Goal: Task Accomplishment & Management: Complete application form

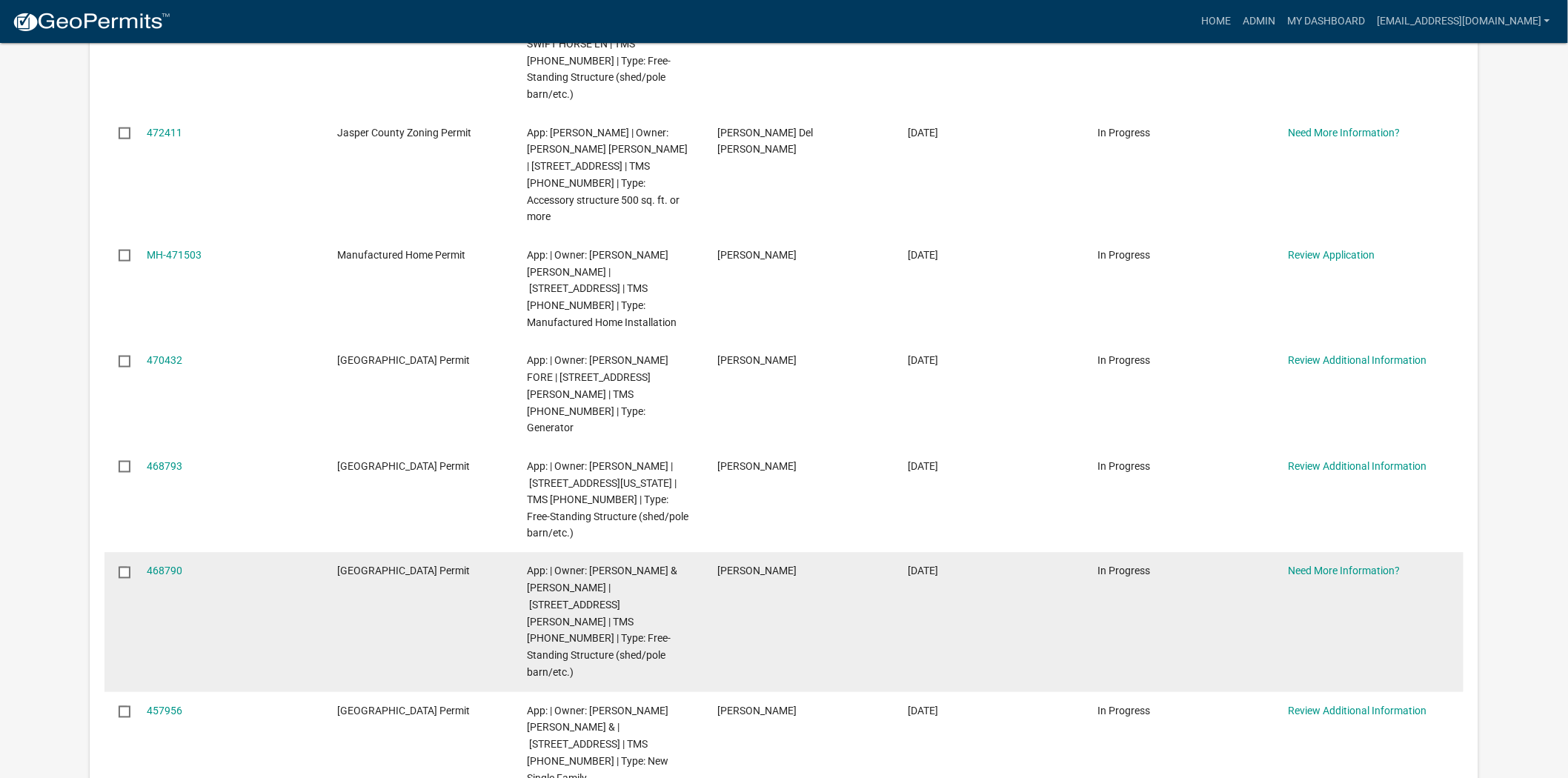
scroll to position [658, 0]
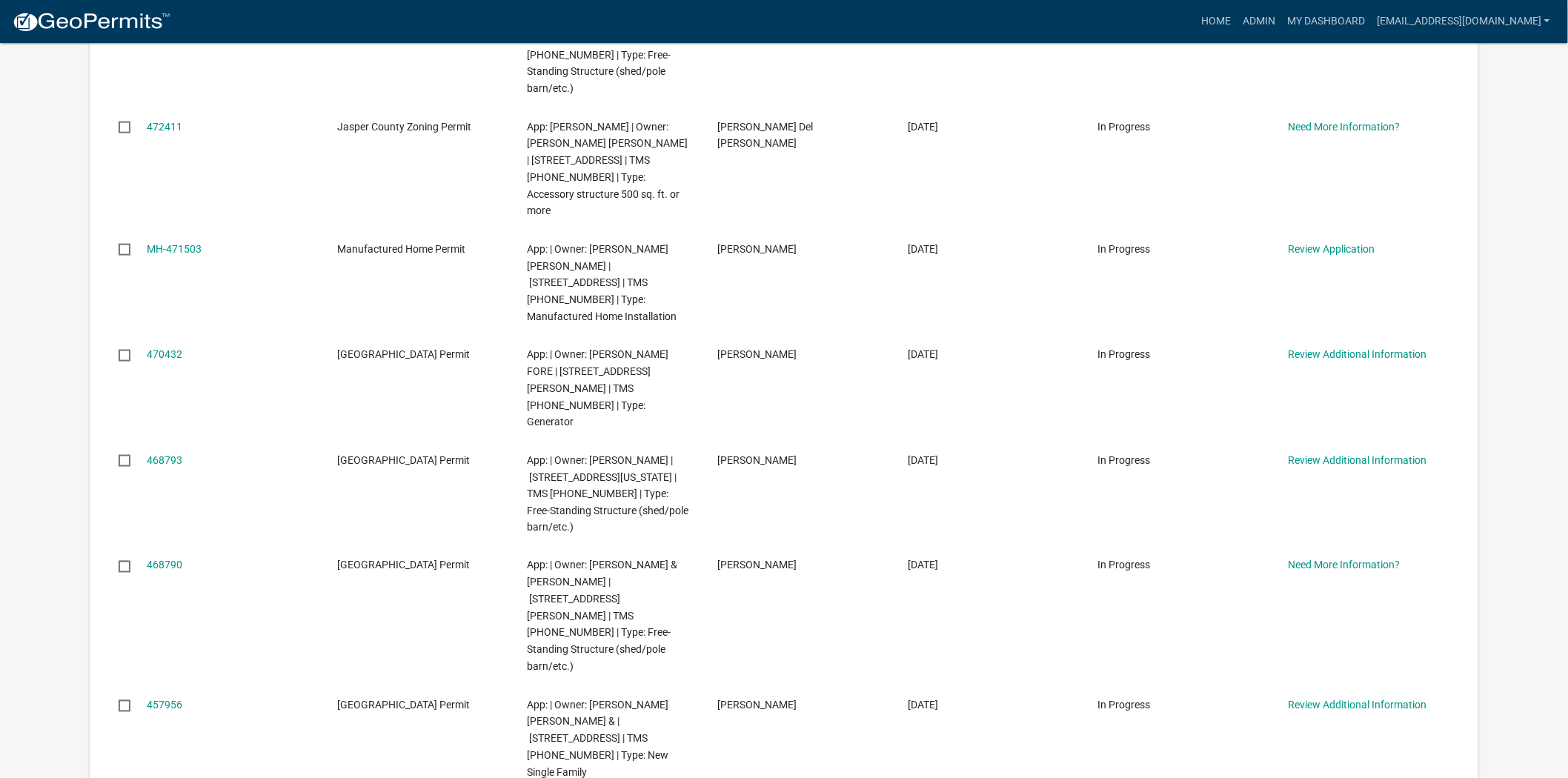
drag, startPoint x: 542, startPoint y: 661, endPoint x: 584, endPoint y: 643, distance: 45.7
copy span "149 SHADY OAKS CIR"
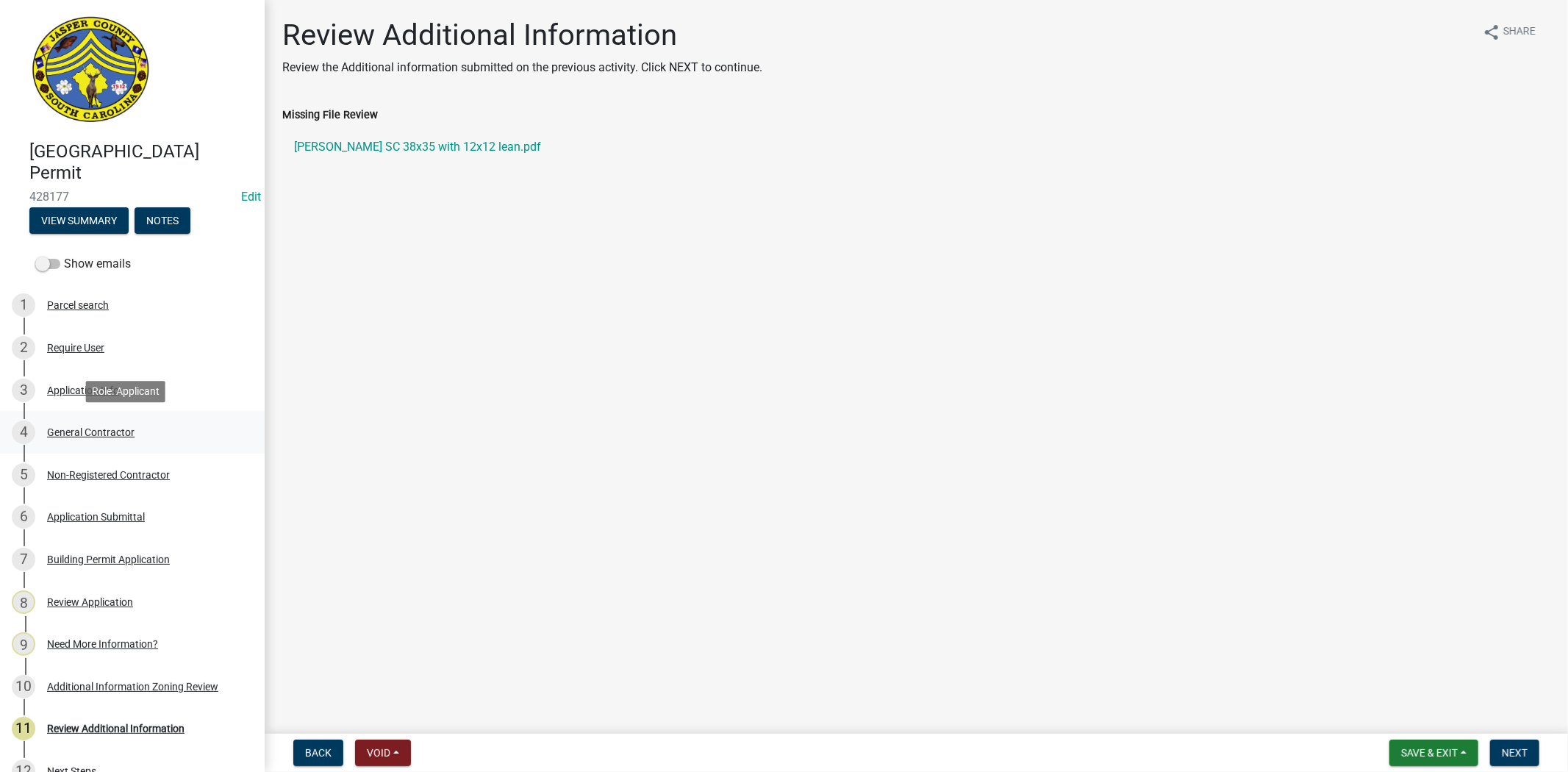
click at [118, 428] on div "General Contractor" at bounding box center [91, 432] width 88 height 11
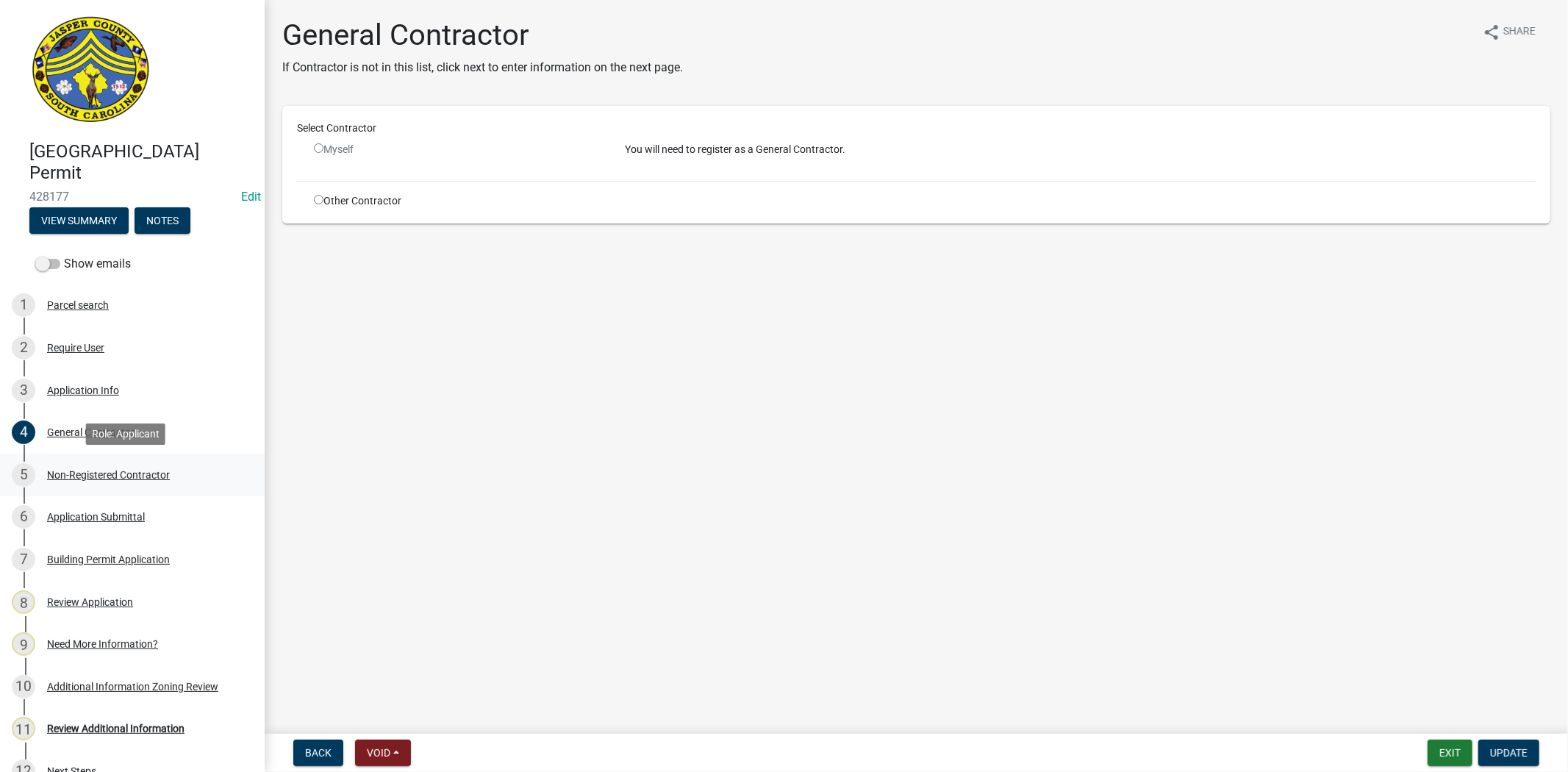
click at [127, 470] on div "Non-Registered Contractor" at bounding box center [108, 475] width 123 height 11
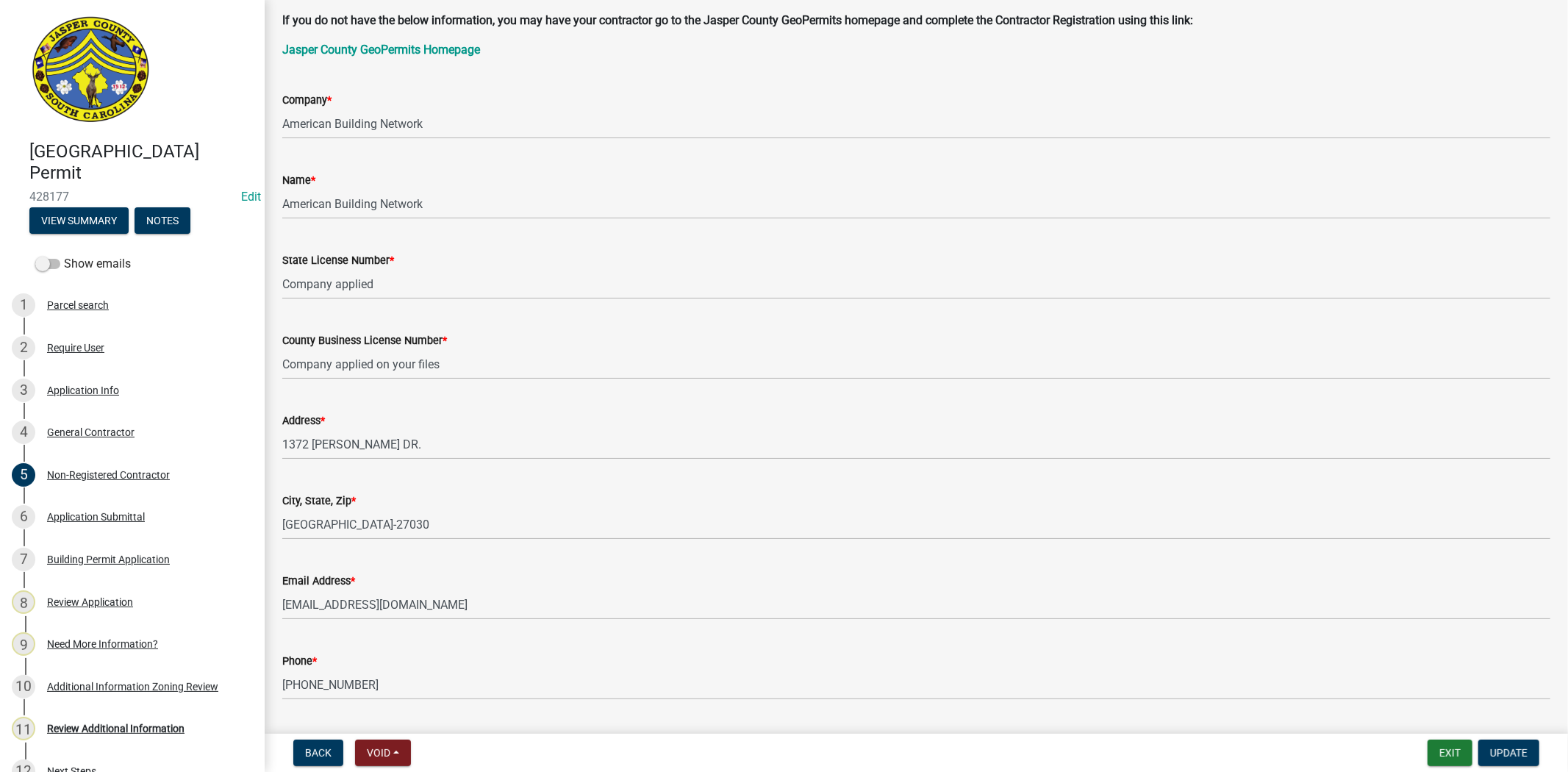
scroll to position [163, 0]
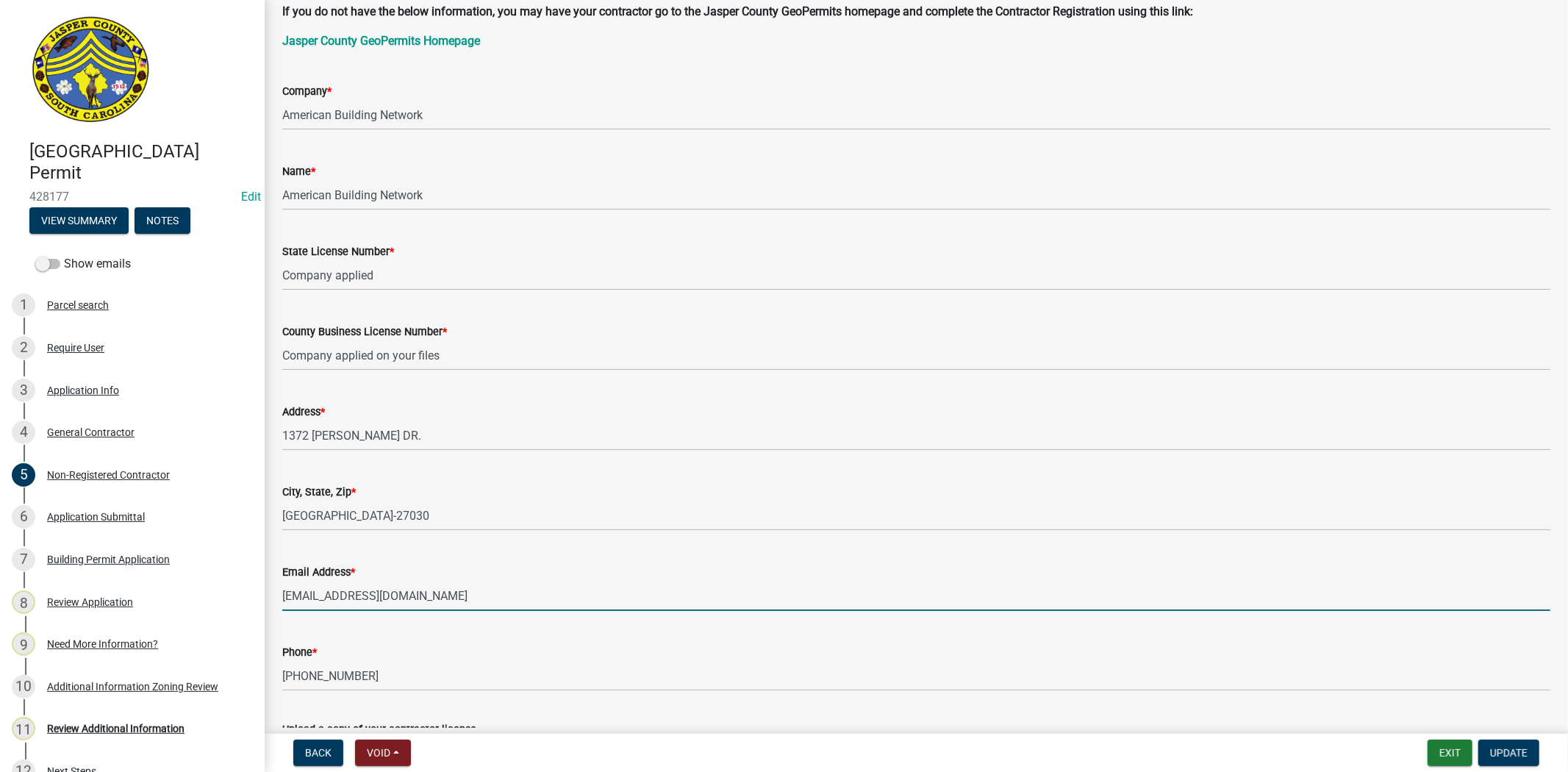
drag, startPoint x: 442, startPoint y: 600, endPoint x: 278, endPoint y: 611, distance: 164.4
click at [278, 611] on div "Email Address * planning@lcontractingllc.com" at bounding box center [916, 577] width 1291 height 69
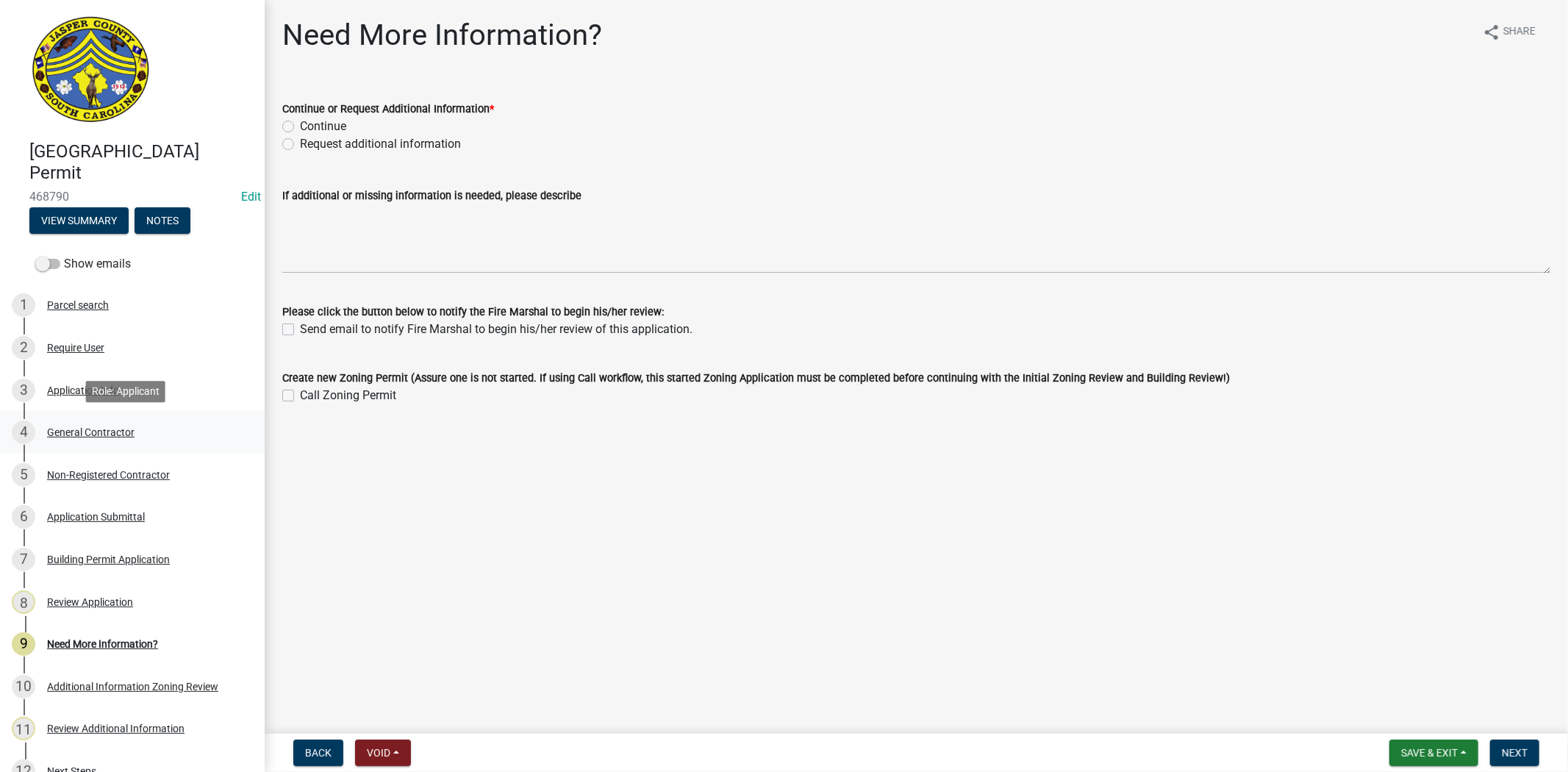
click at [79, 429] on div "General Contractor" at bounding box center [91, 432] width 88 height 11
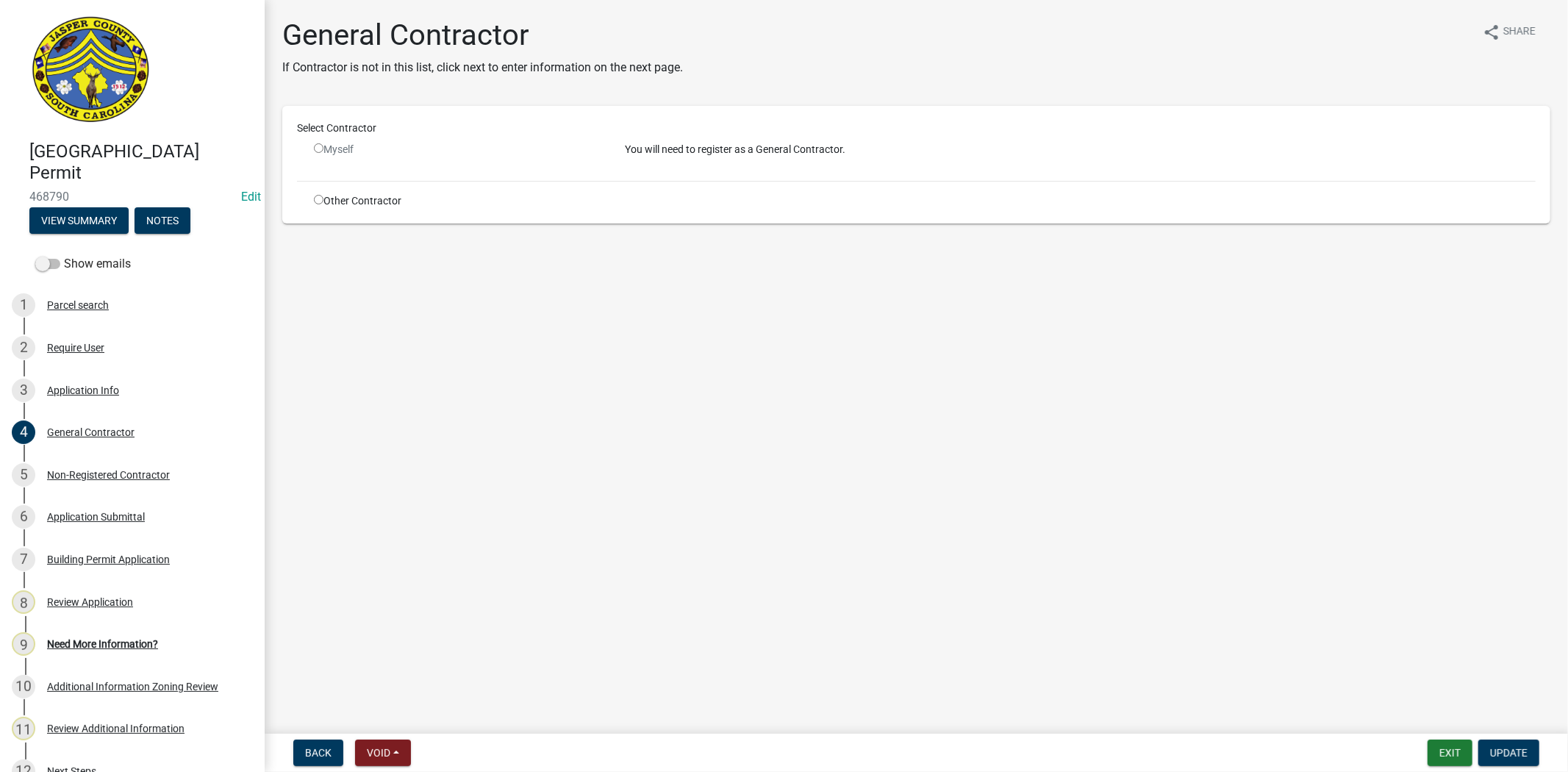
drag, startPoint x: 84, startPoint y: 193, endPoint x: 31, endPoint y: 193, distance: 53.0
click at [31, 193] on span "468790" at bounding box center [132, 197] width 205 height 14
copy span "468790"
click at [75, 390] on div "Application Info" at bounding box center [82, 390] width 72 height 11
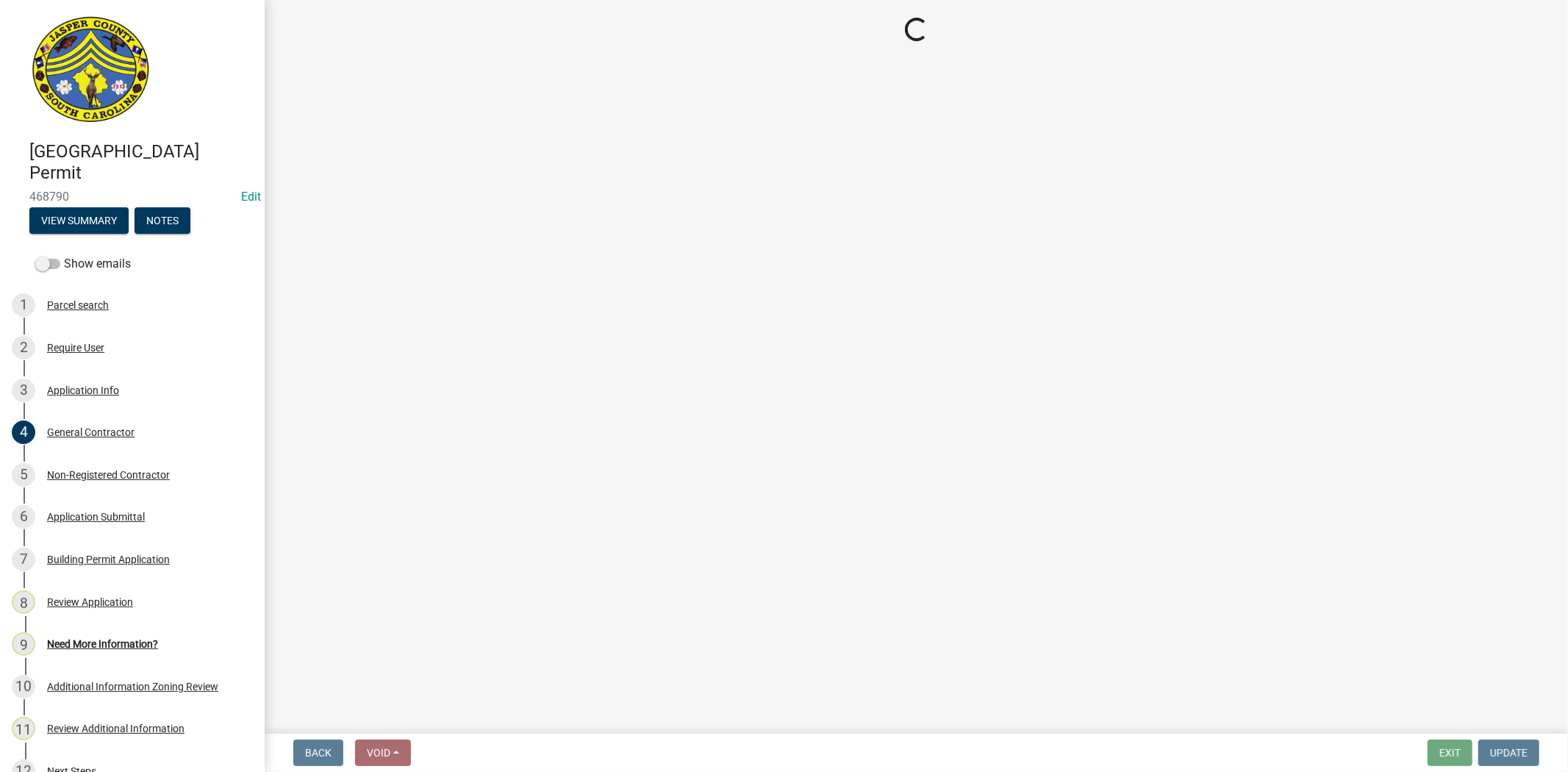
select select "f53fa719-3ff7-48d2-9eb7-3bbc18bb9995"
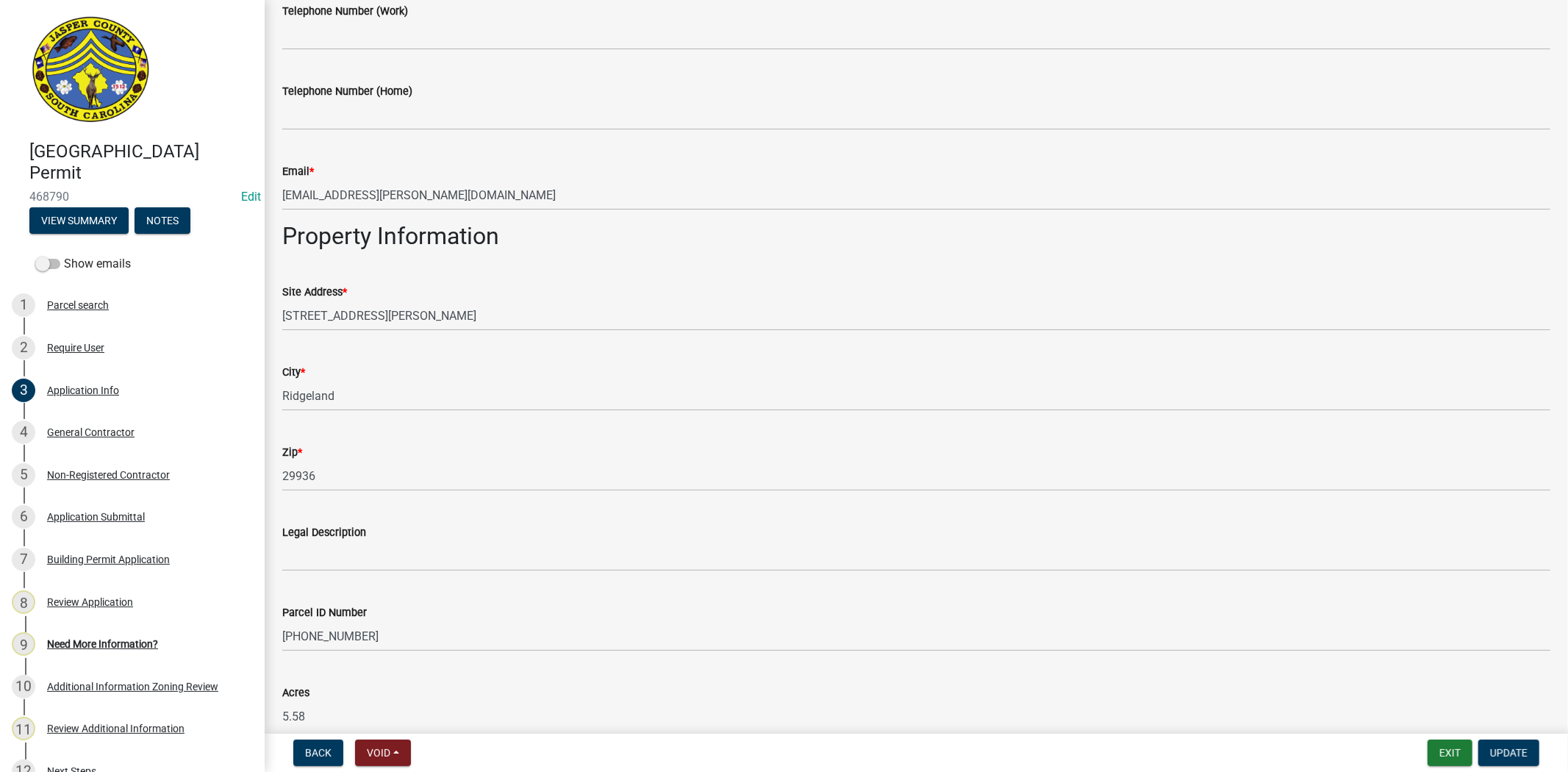
scroll to position [736, 0]
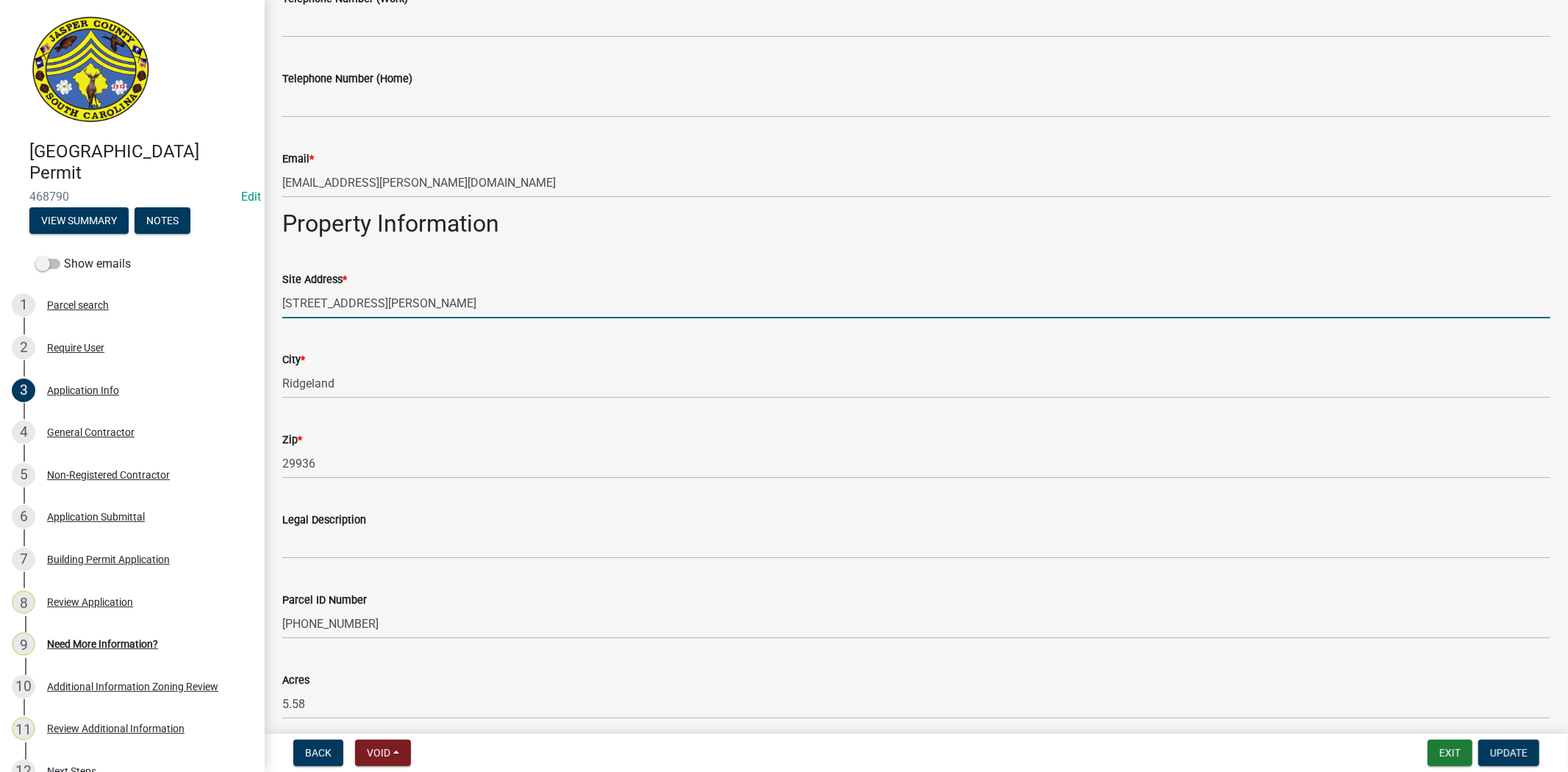
drag, startPoint x: 446, startPoint y: 302, endPoint x: 277, endPoint y: 290, distance: 169.4
click at [277, 290] on div "Site Address * 820 STRAWBERRY HILL RD" at bounding box center [916, 285] width 1291 height 69
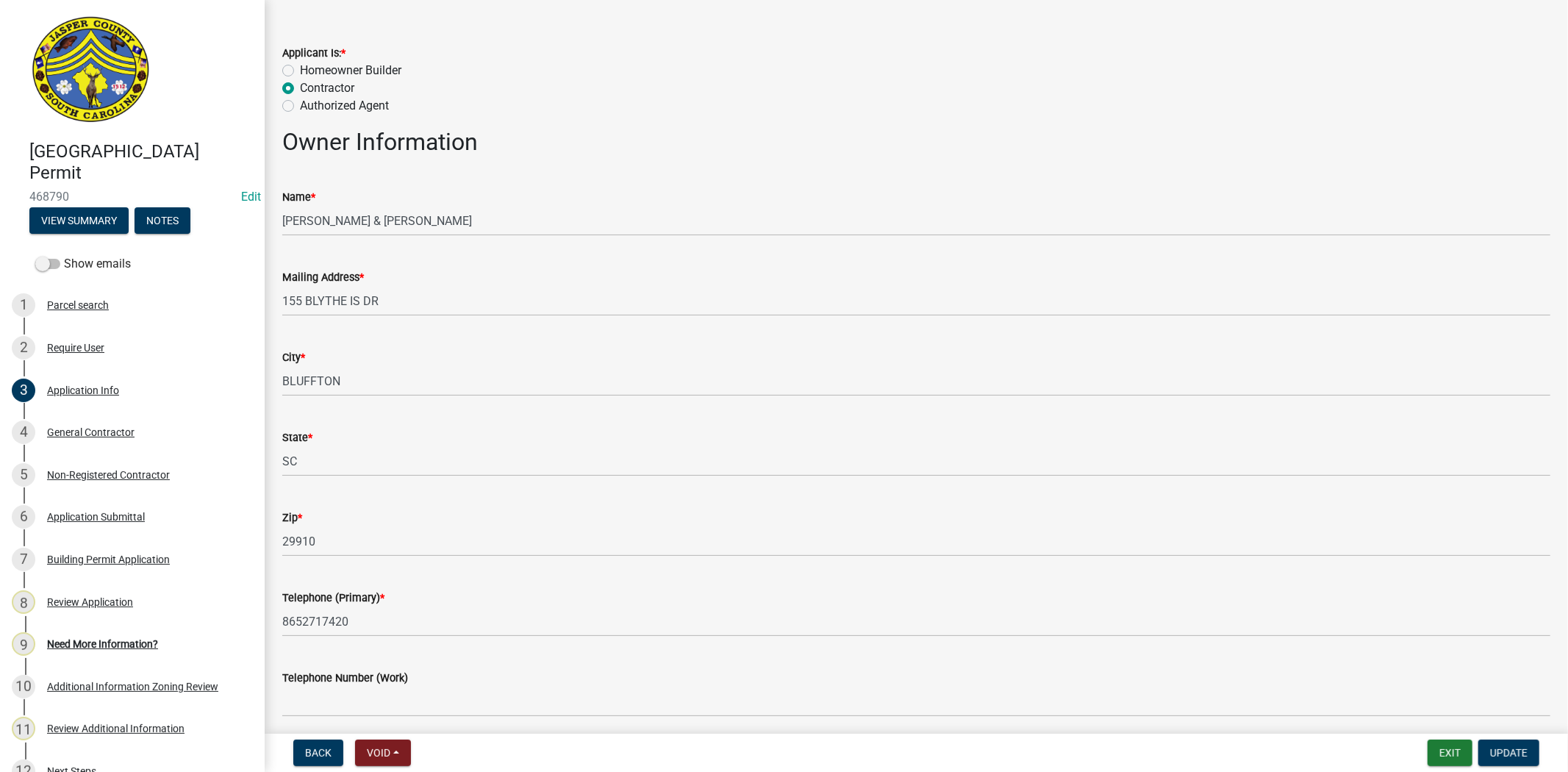
scroll to position [0, 0]
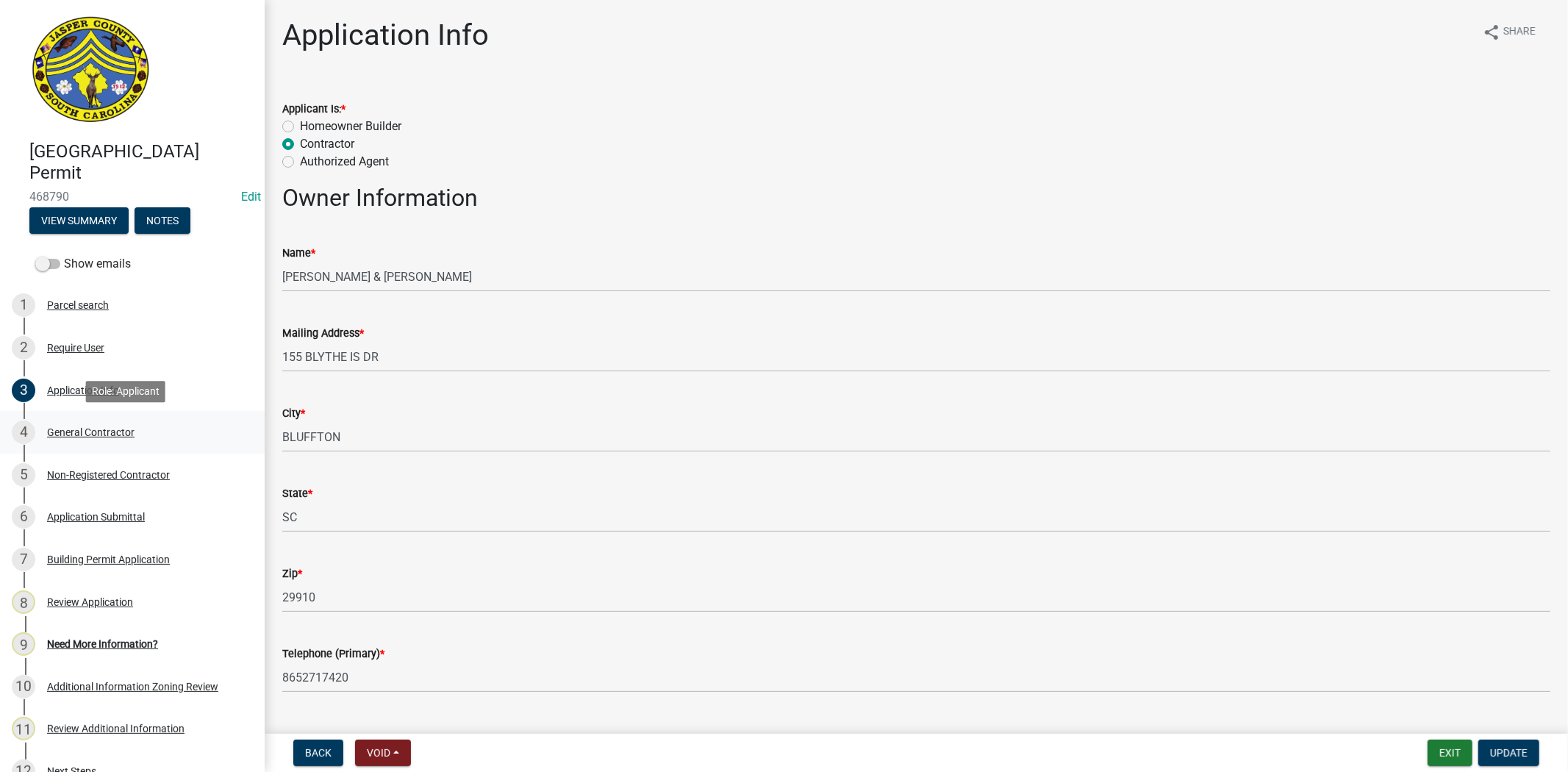
click at [83, 424] on div "4 General Contractor" at bounding box center [126, 432] width 229 height 24
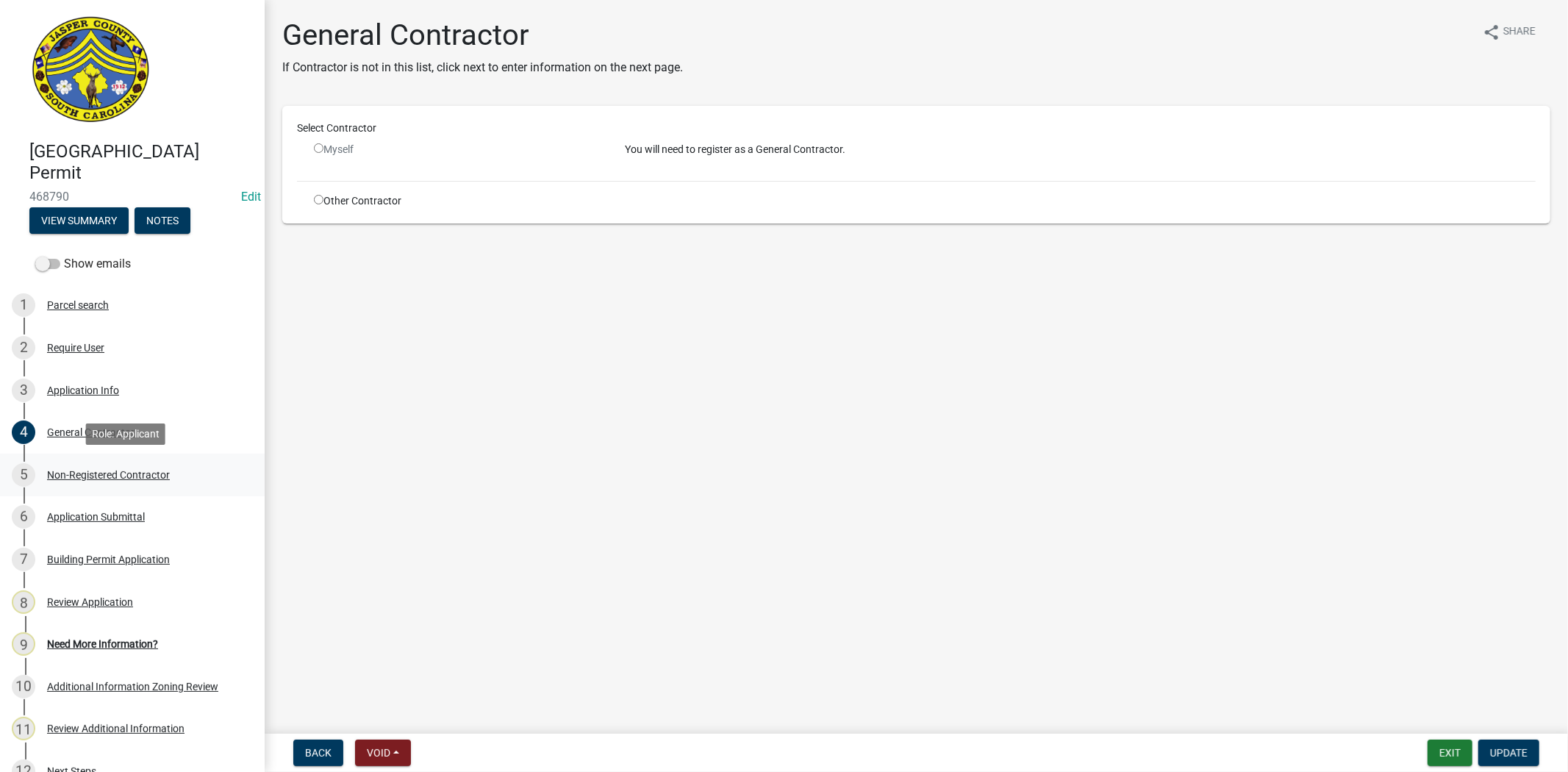
click at [153, 470] on div "Non-Registered Contractor" at bounding box center [108, 475] width 123 height 11
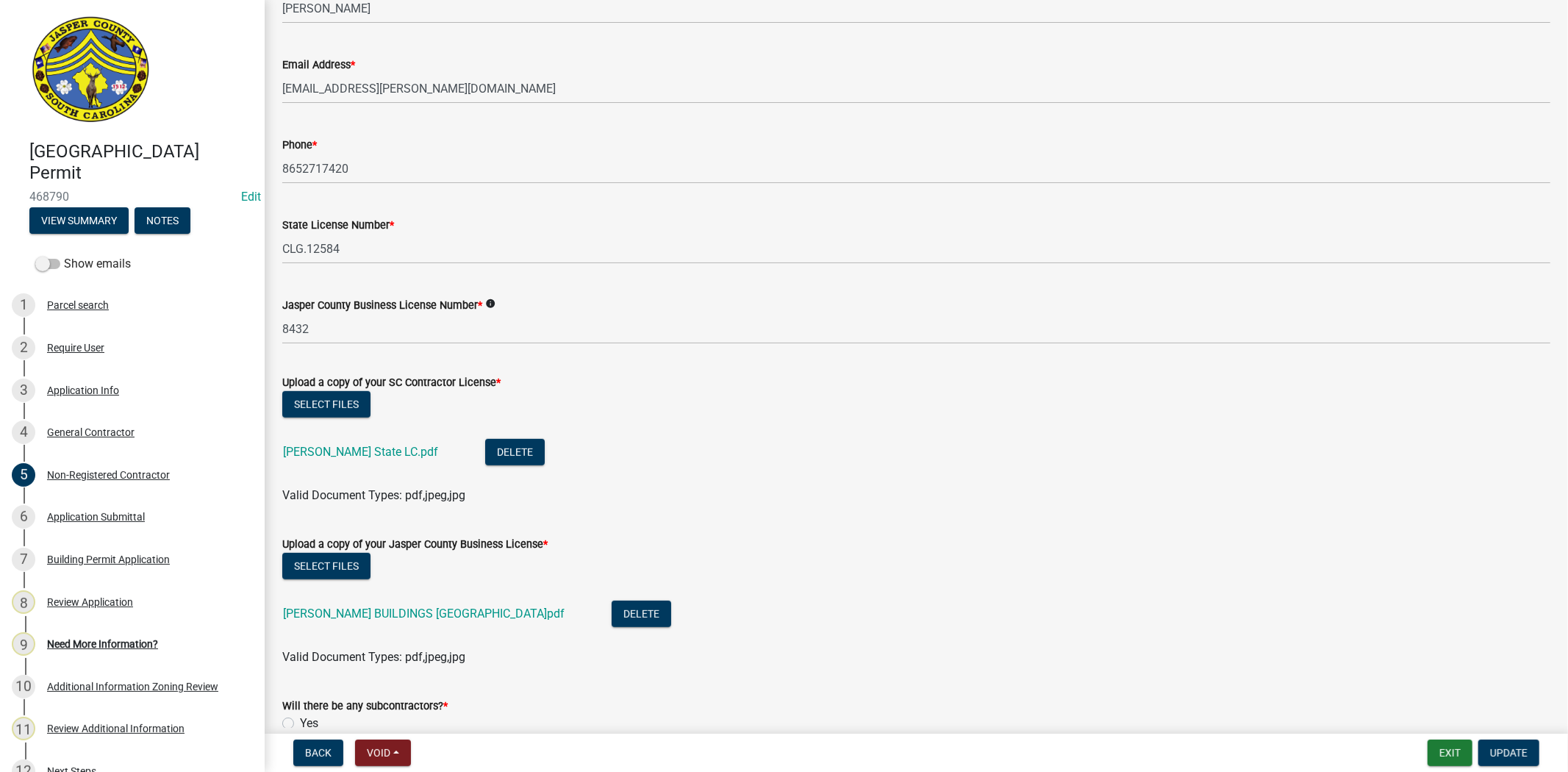
scroll to position [571, 0]
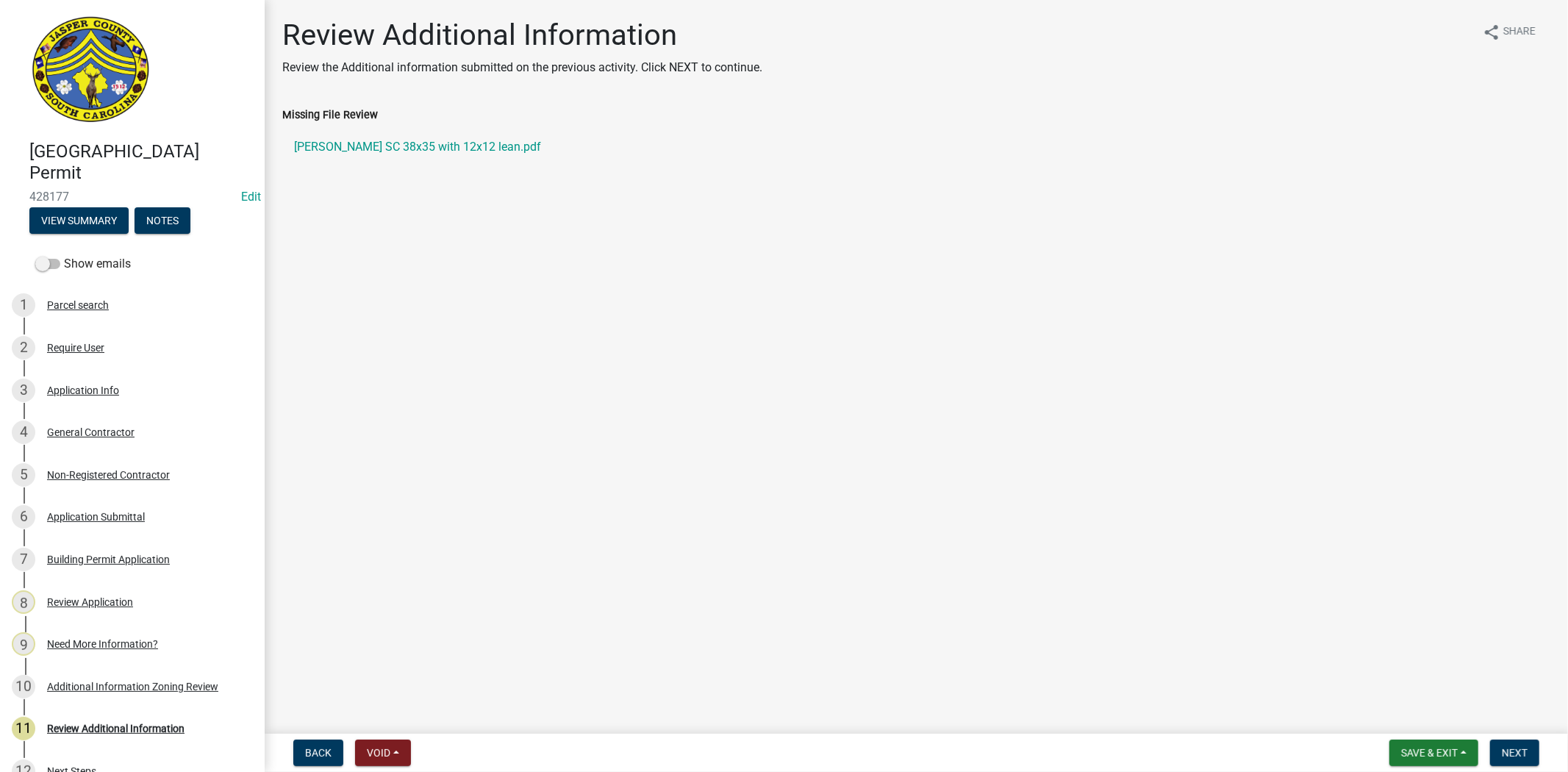
drag, startPoint x: 79, startPoint y: 189, endPoint x: 18, endPoint y: 197, distance: 61.5
click at [18, 197] on div "[GEOGRAPHIC_DATA] Permit 428177 Edit View Summary Notes" at bounding box center [132, 182] width 241 height 108
copy span "428177"
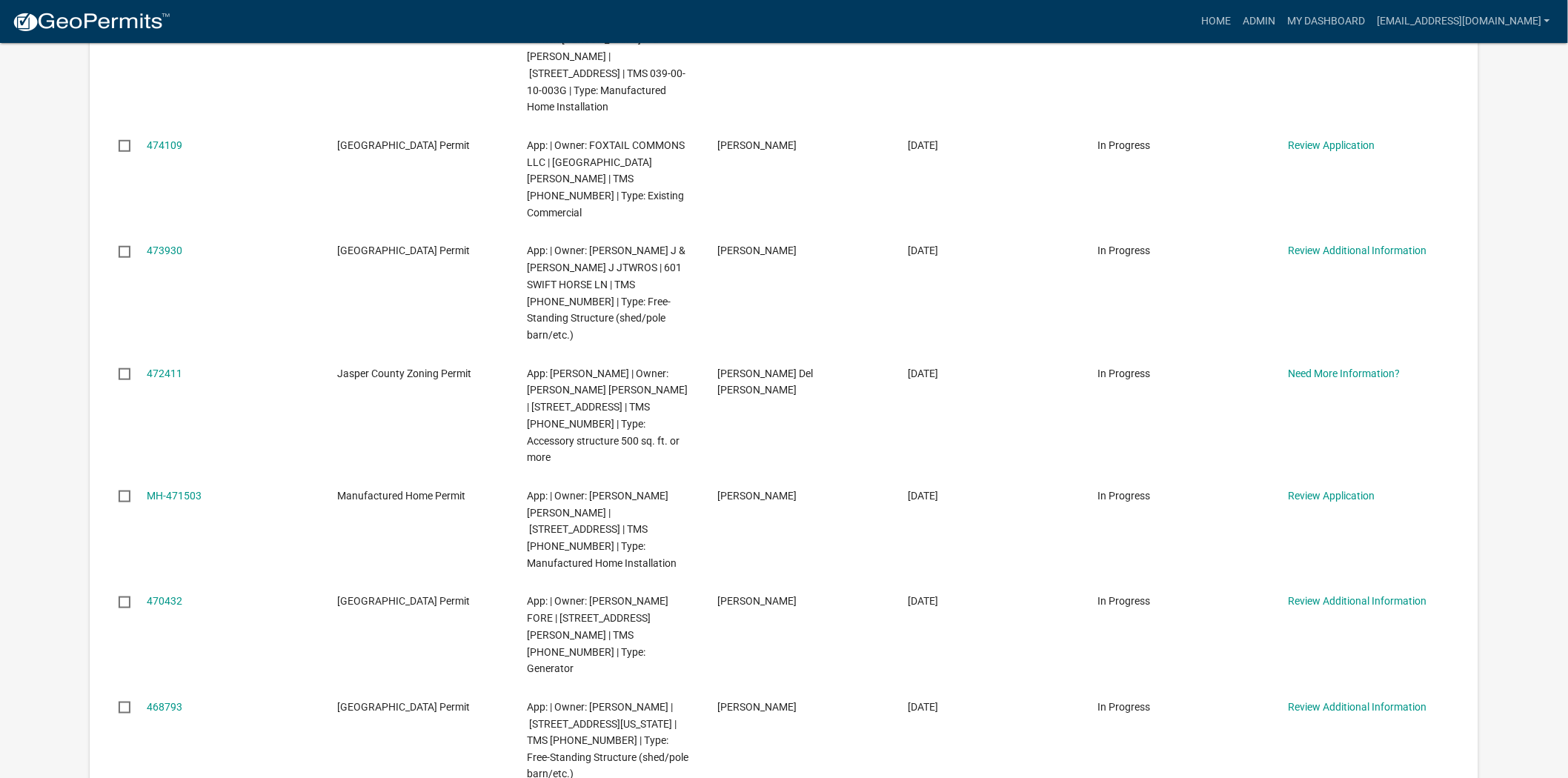
scroll to position [493, 0]
